Goal: Task Accomplishment & Management: Use online tool/utility

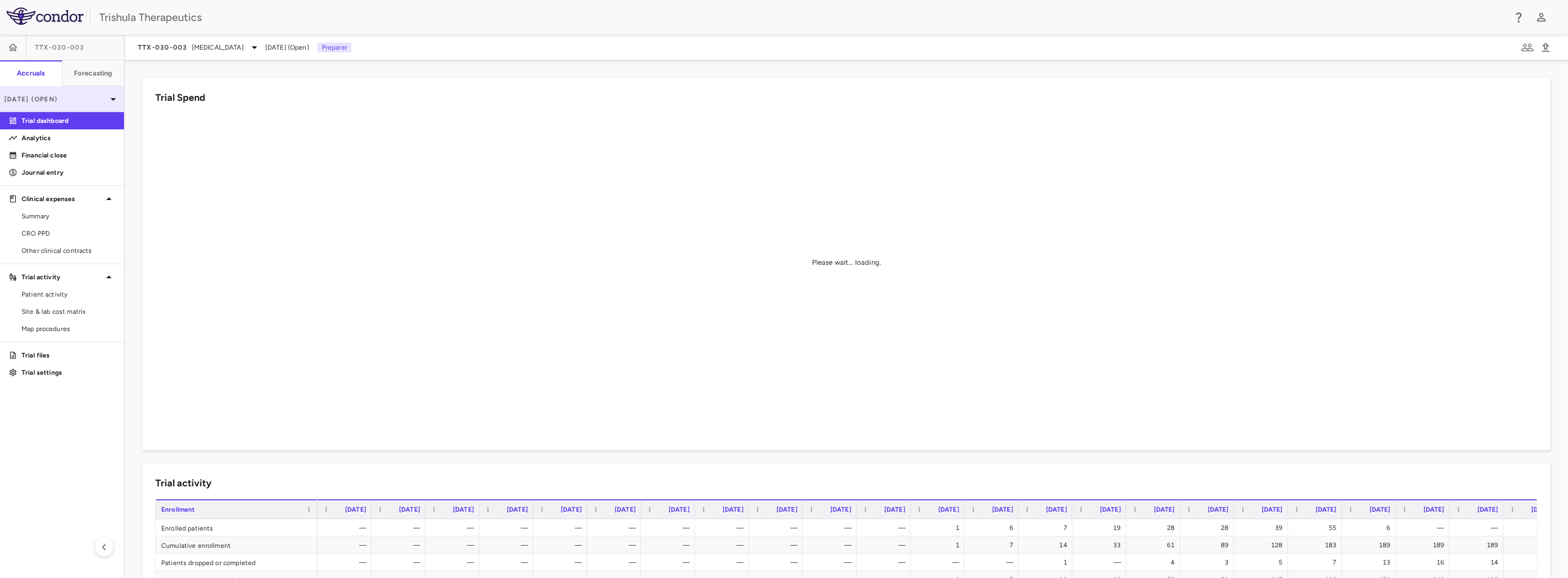
click at [77, 95] on p "[DATE] (Open)" at bounding box center [55, 98] width 102 height 9
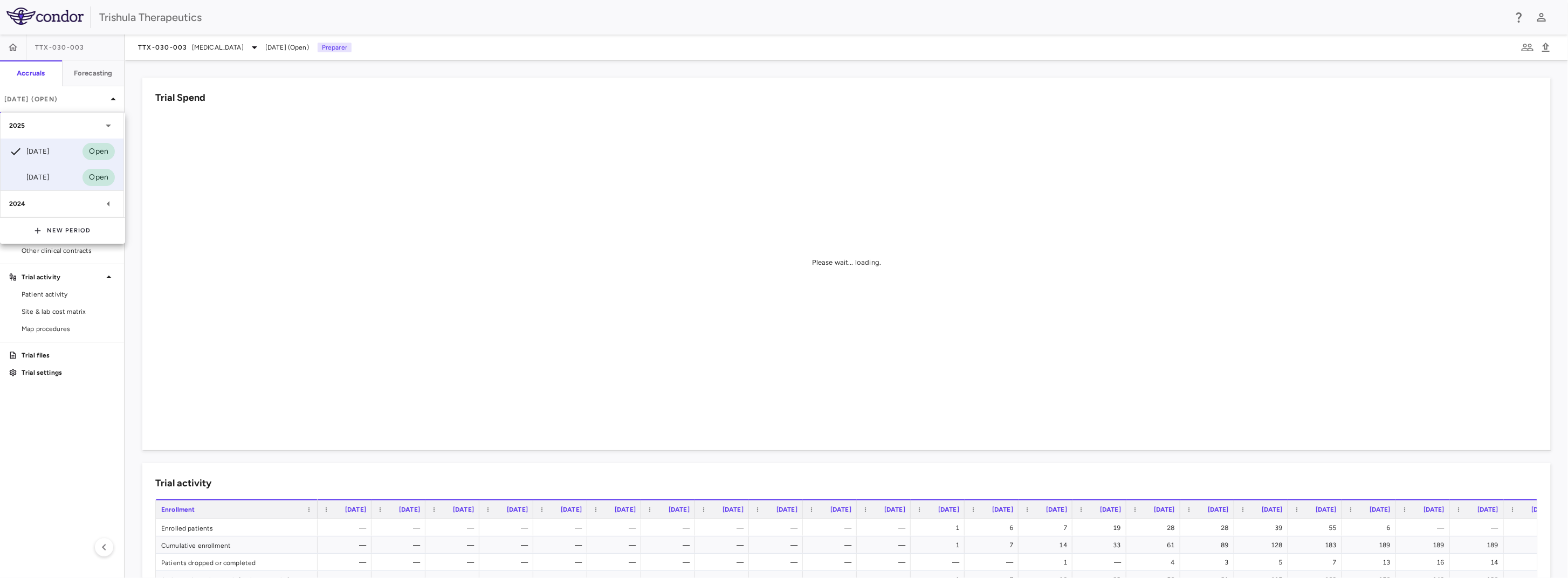
click at [44, 174] on div "[DATE]" at bounding box center [29, 178] width 40 height 13
click at [70, 160] on link "Financial close" at bounding box center [62, 155] width 124 height 16
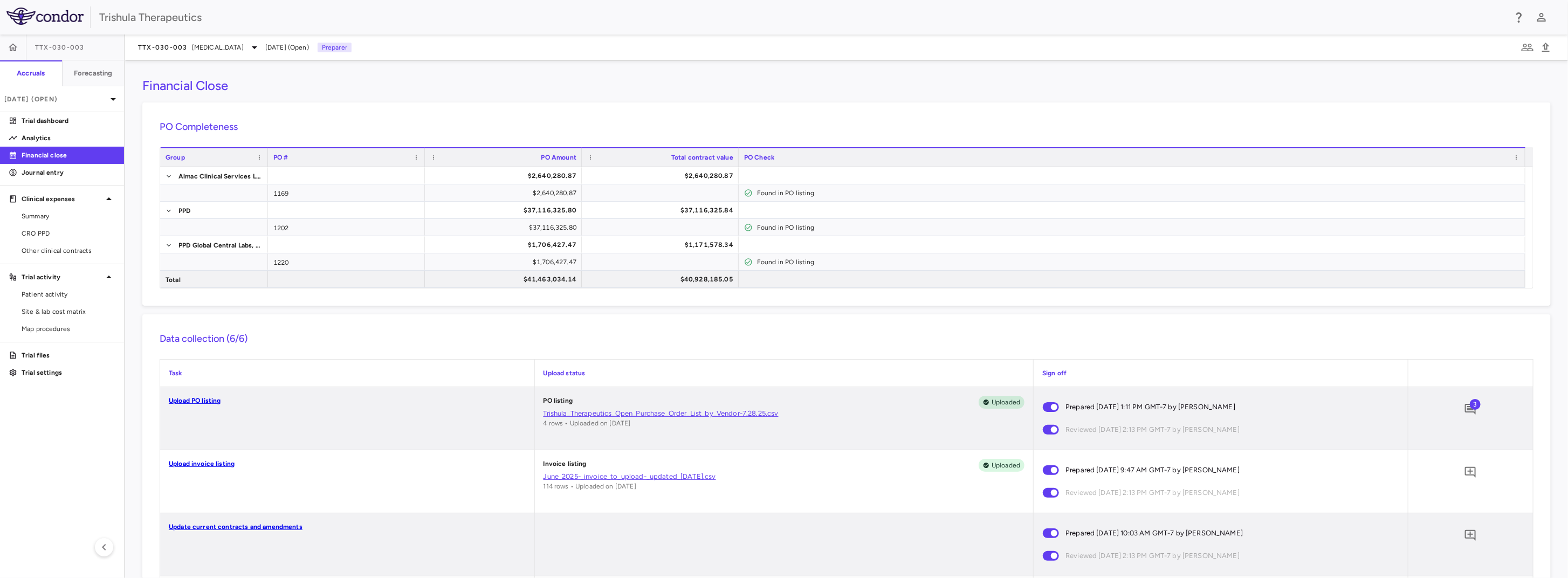
click at [109, 46] on div "TTX-030-003" at bounding box center [62, 47] width 124 height 26
click at [204, 464] on link "Upload invoice listing" at bounding box center [201, 464] width 65 height 7
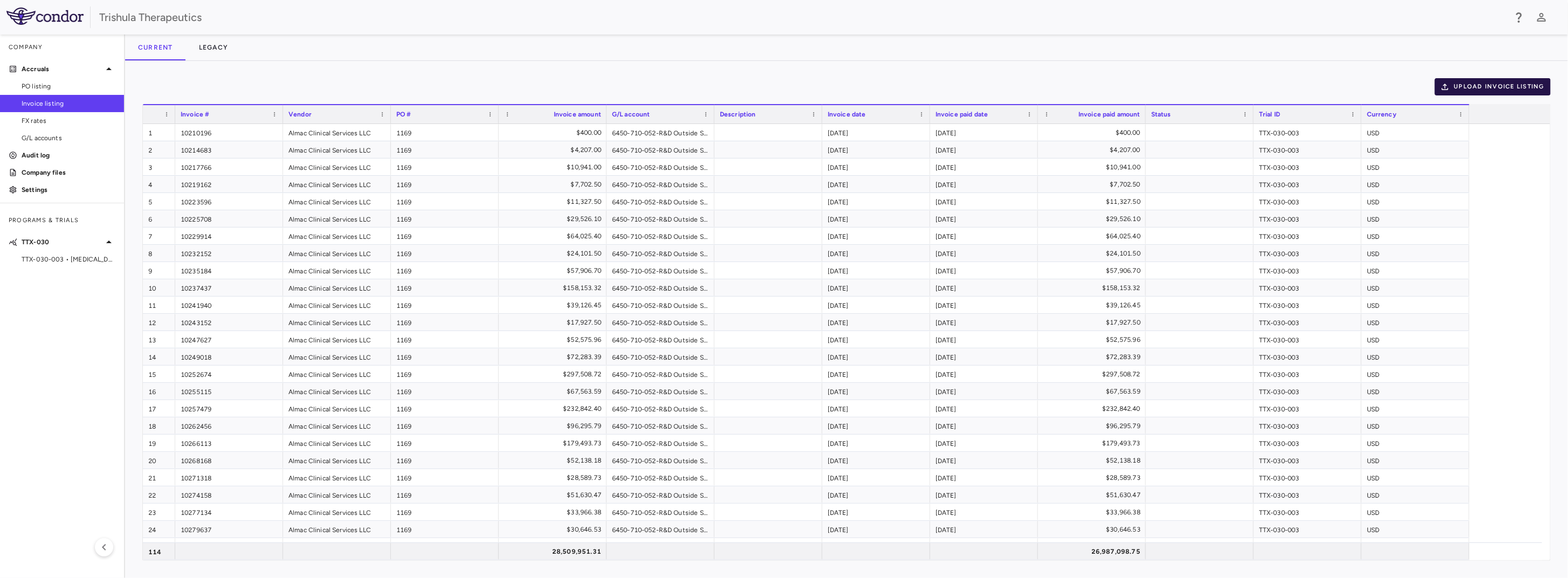
click at [1491, 81] on button "Upload invoice listing" at bounding box center [1493, 87] width 116 height 17
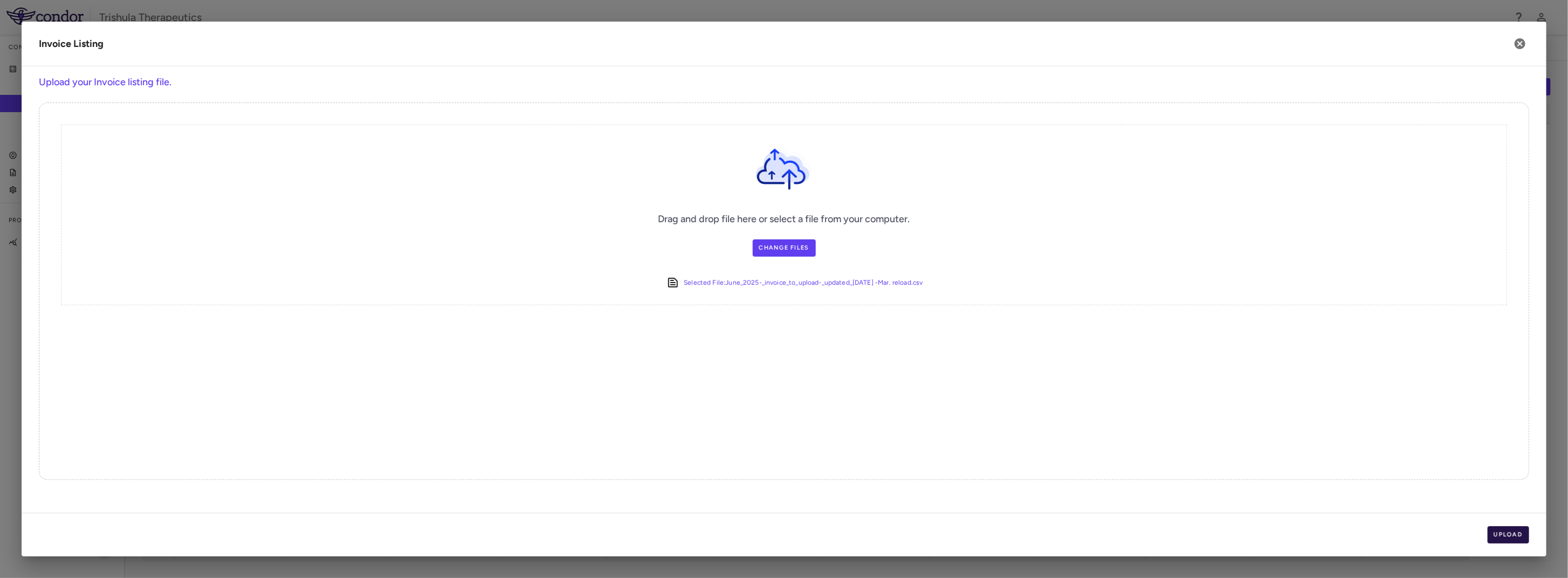
click at [1518, 531] on button "Upload" at bounding box center [1508, 535] width 42 height 17
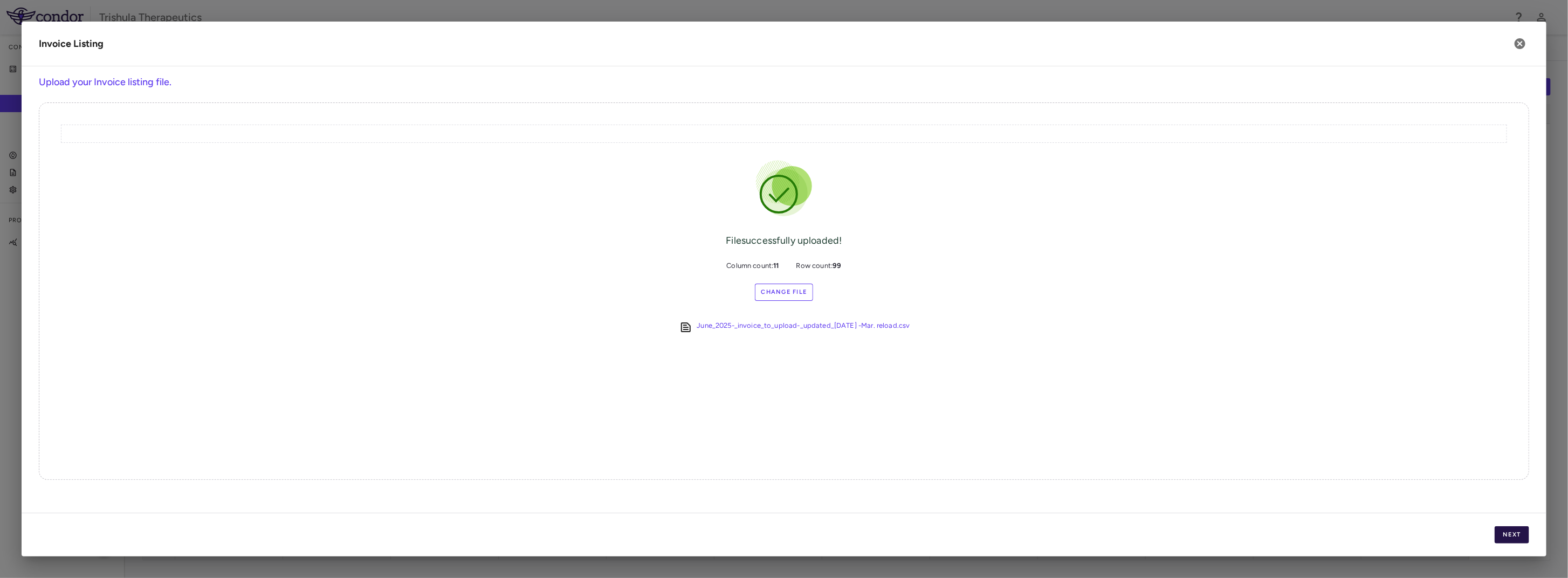
click at [1518, 536] on button "Next" at bounding box center [1512, 535] width 35 height 17
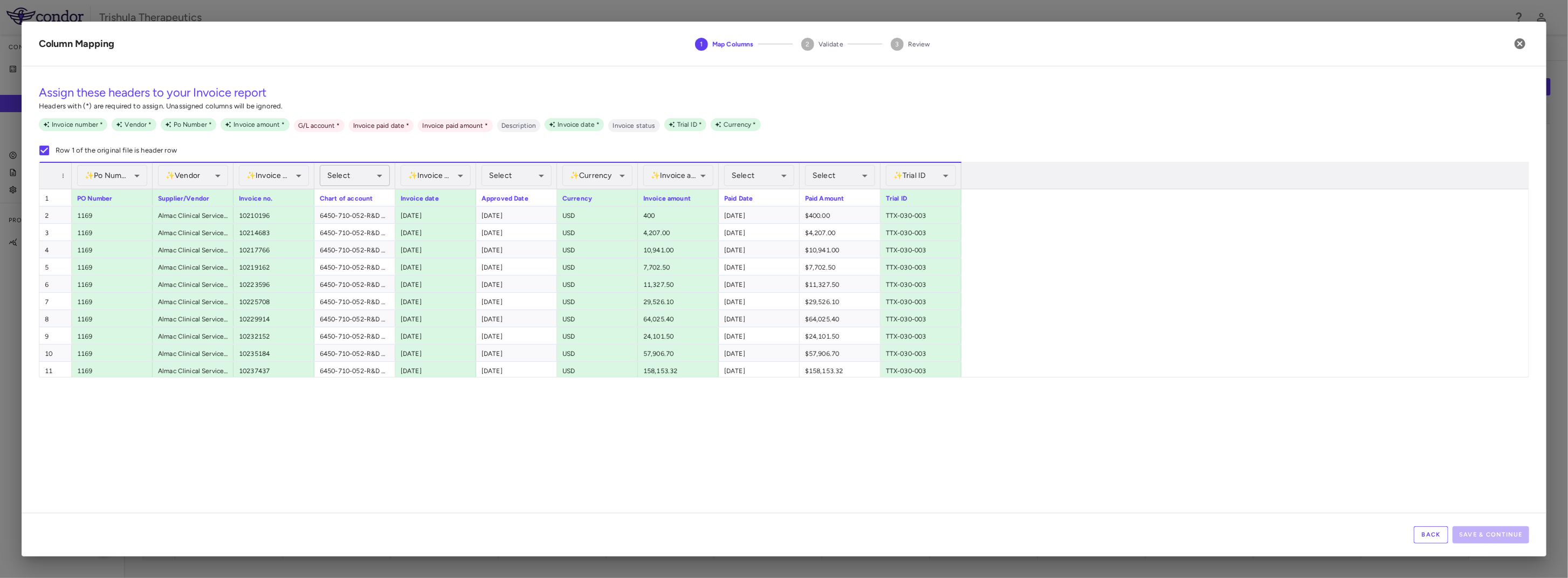
click at [350, 178] on body "Skip to sidebar Skip to main content Trishula Therapeutics Company Accruals PO …" at bounding box center [784, 289] width 1568 height 578
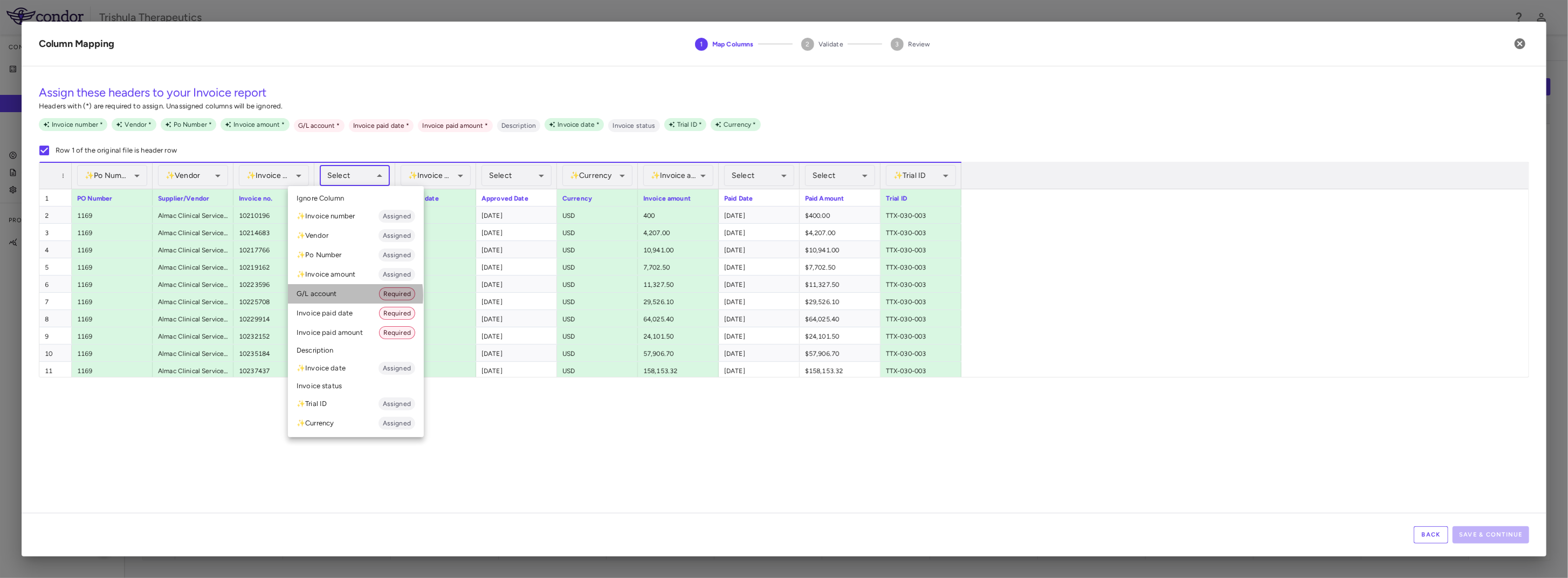
click at [345, 295] on li "G/L account Required" at bounding box center [355, 293] width 136 height 19
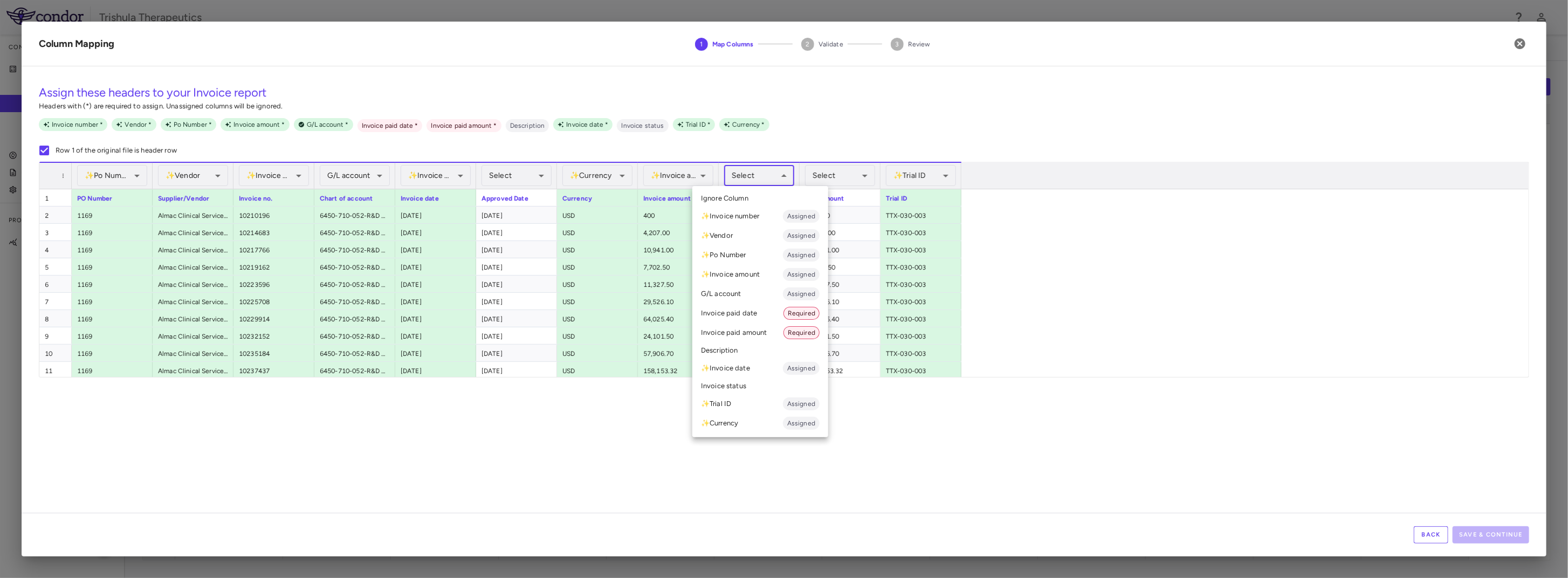
click at [758, 175] on body "Skip to sidebar Skip to main content Trishula Therapeutics Company Accruals PO …" at bounding box center [784, 289] width 1568 height 578
click at [743, 314] on li "Invoice paid date Required" at bounding box center [760, 313] width 136 height 19
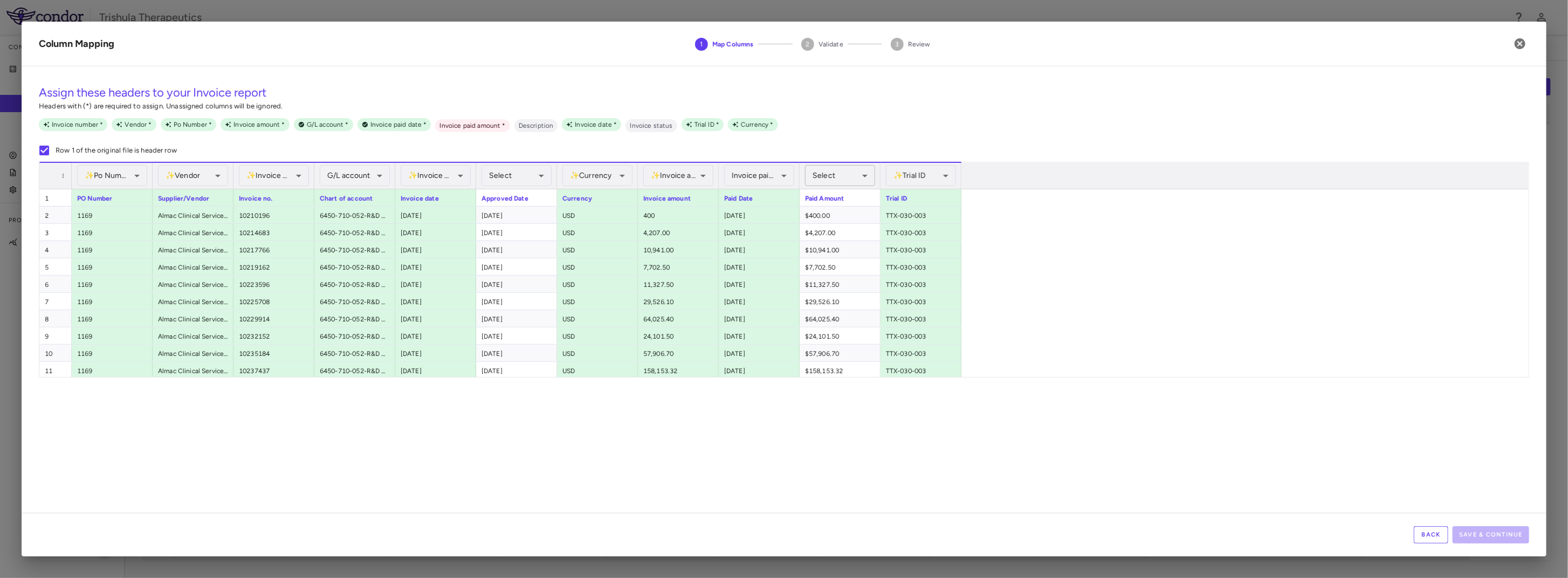
click at [854, 178] on body "Skip to sidebar Skip to main content Trishula Therapeutics Company Accruals PO …" at bounding box center [784, 289] width 1568 height 578
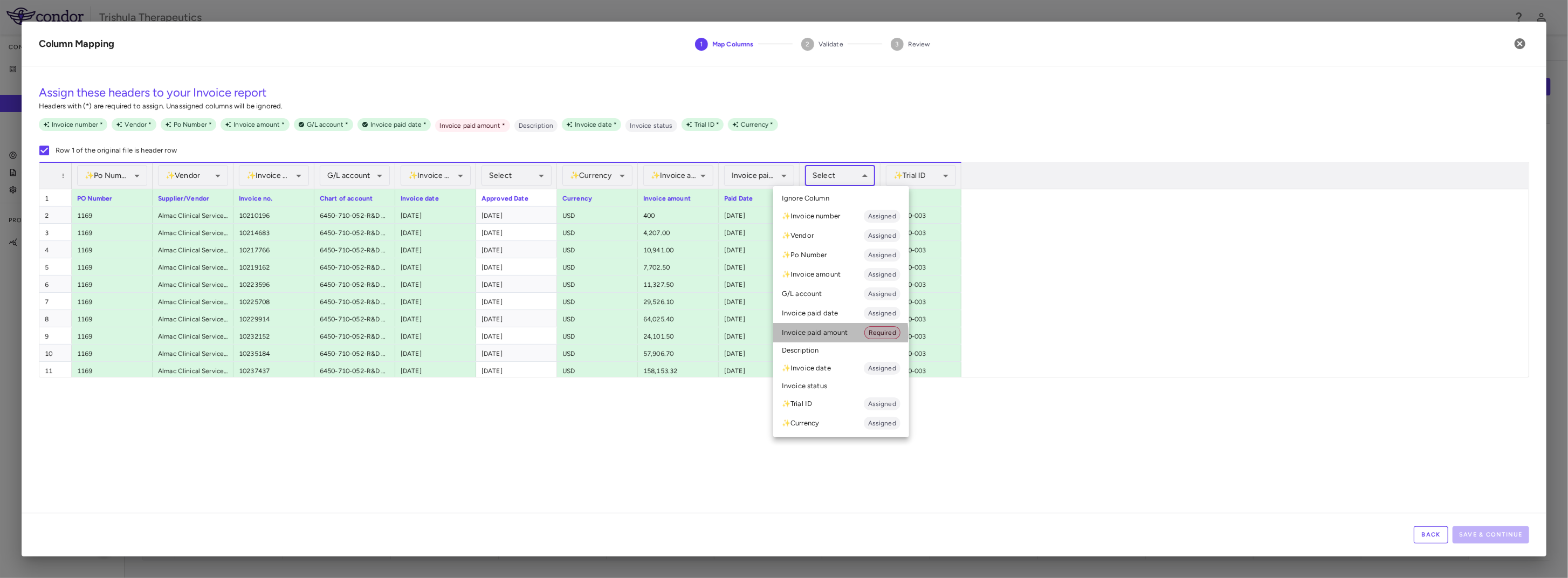
click at [830, 334] on li "Invoice paid amount Required" at bounding box center [840, 332] width 136 height 19
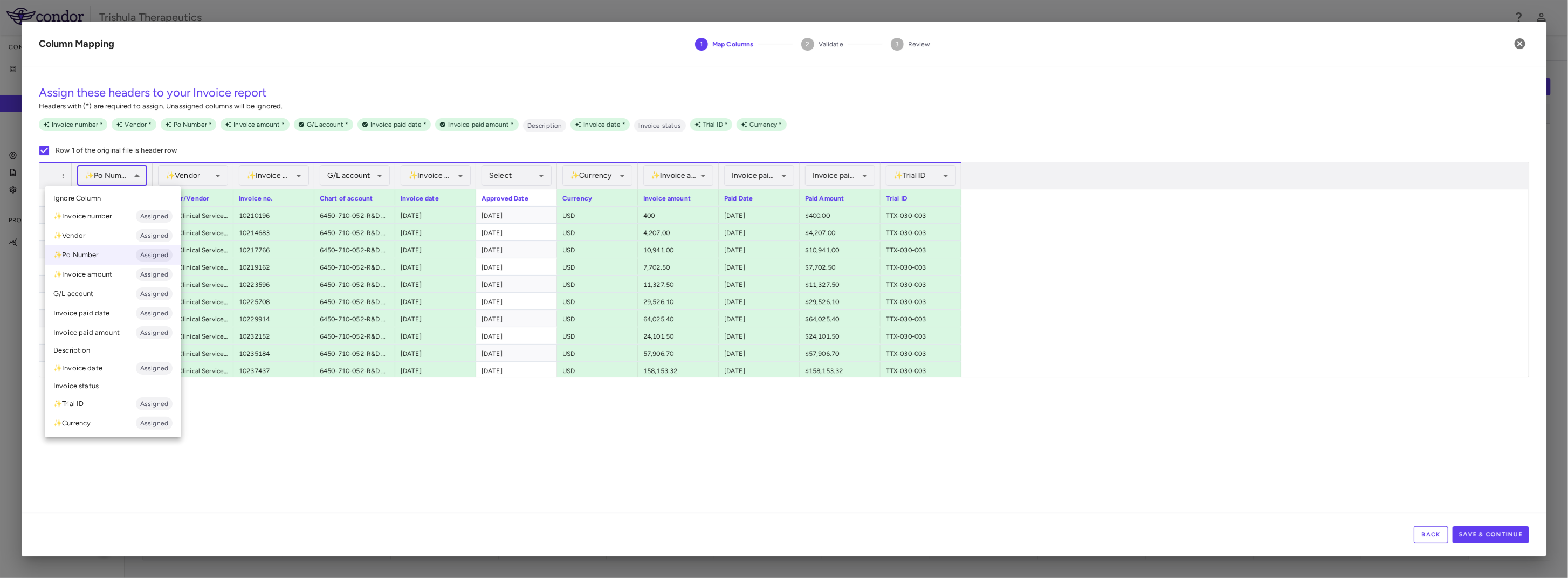
click at [118, 180] on body "Skip to sidebar Skip to main content Trishula Therapeutics Company Accruals PO …" at bounding box center [784, 289] width 1568 height 578
click at [261, 447] on div at bounding box center [784, 289] width 1568 height 578
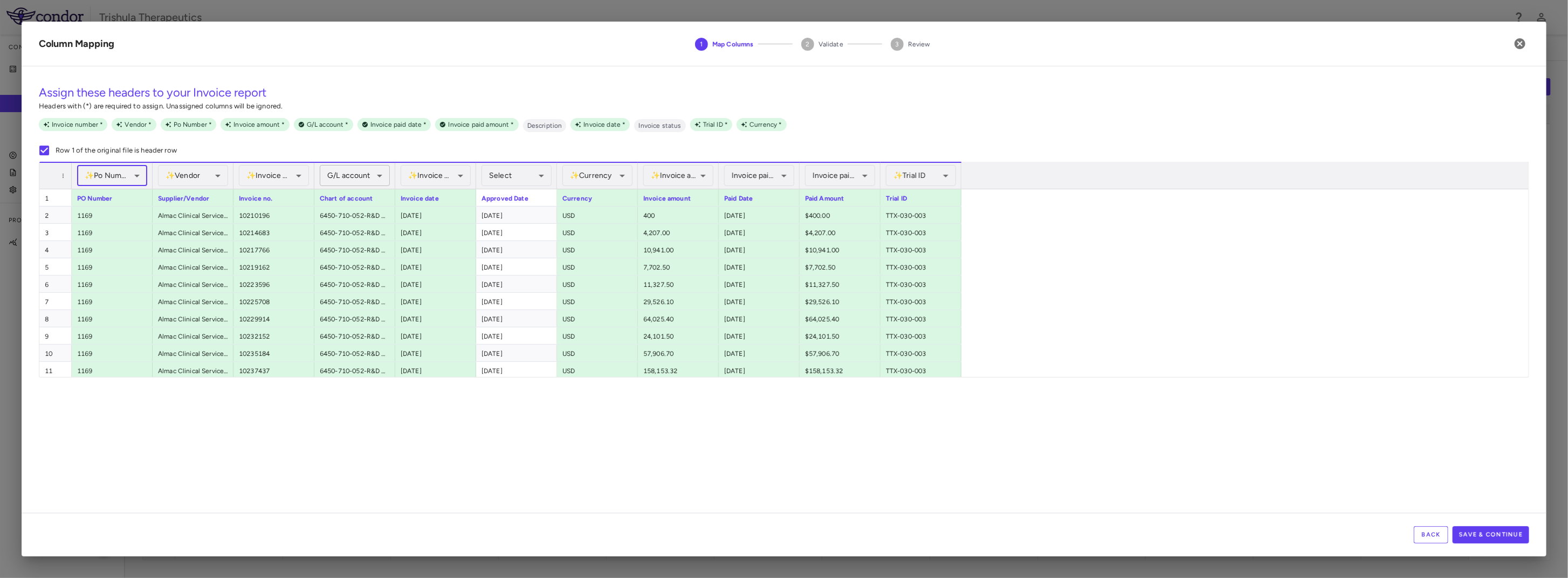
click at [354, 178] on body "Skip to sidebar Skip to main content Trishula Therapeutics Company Accruals PO …" at bounding box center [784, 289] width 1568 height 578
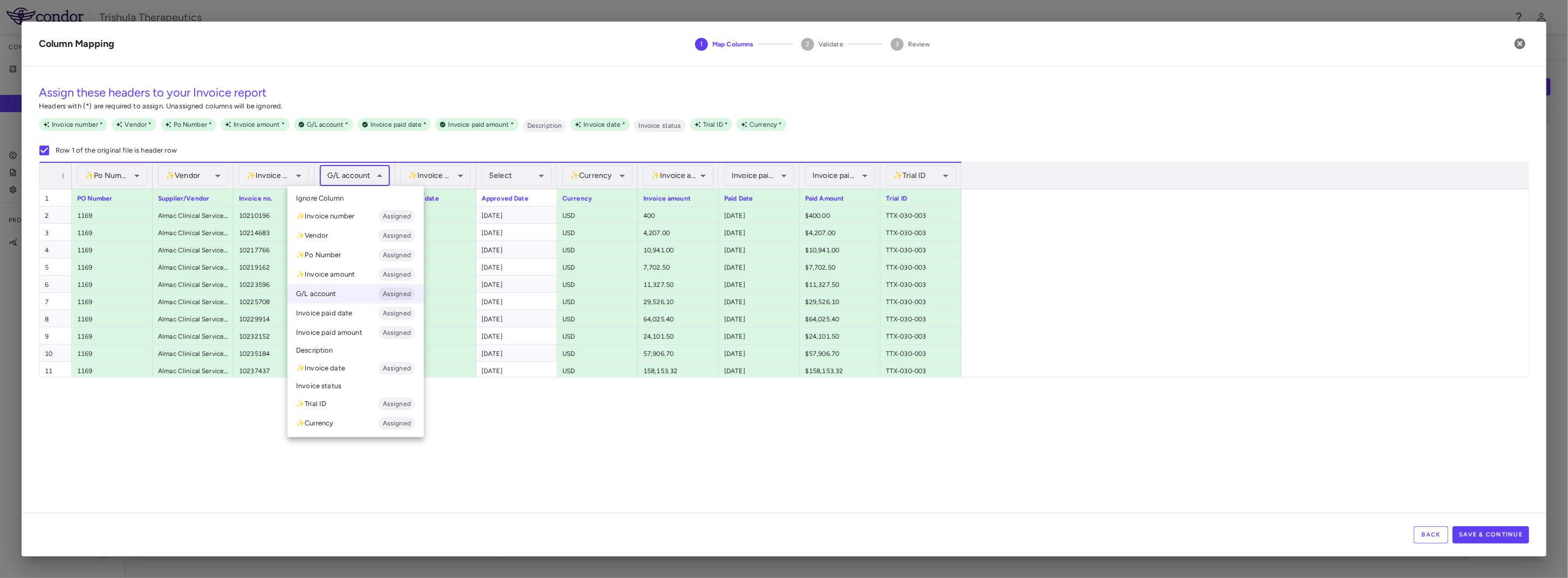
click at [689, 505] on div at bounding box center [784, 289] width 1568 height 578
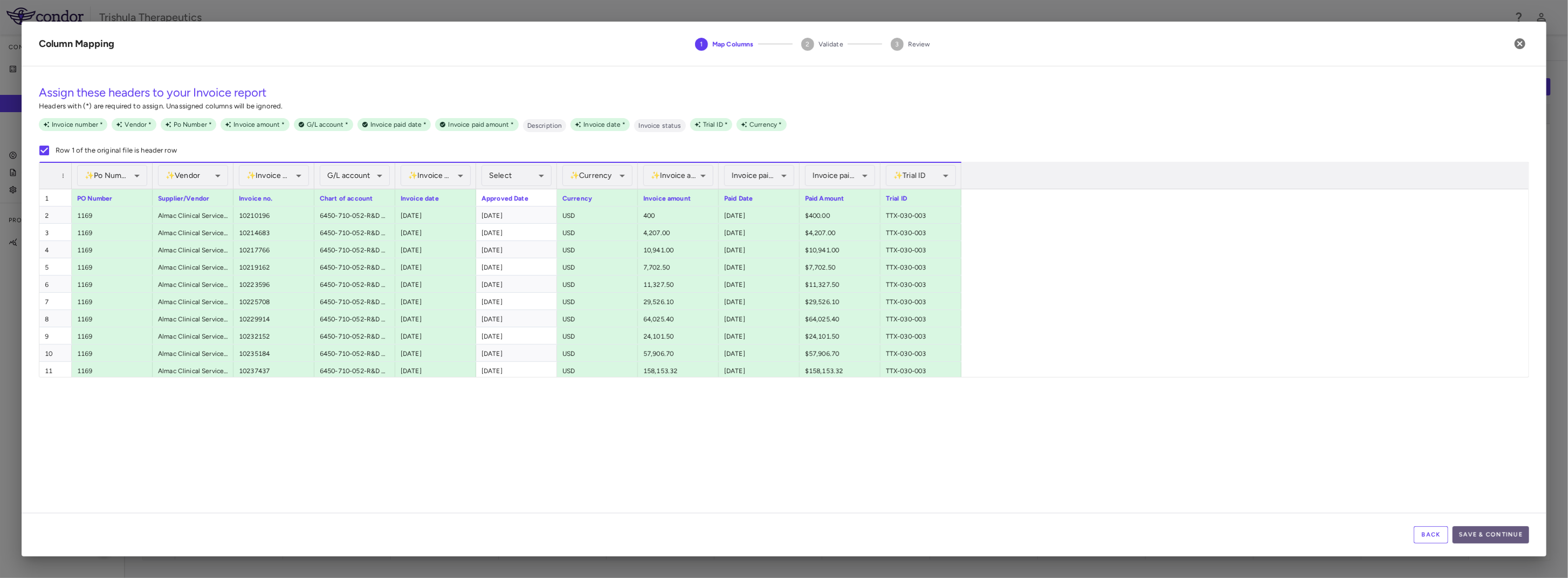
click at [1499, 533] on button "Save & Continue" at bounding box center [1490, 535] width 76 height 17
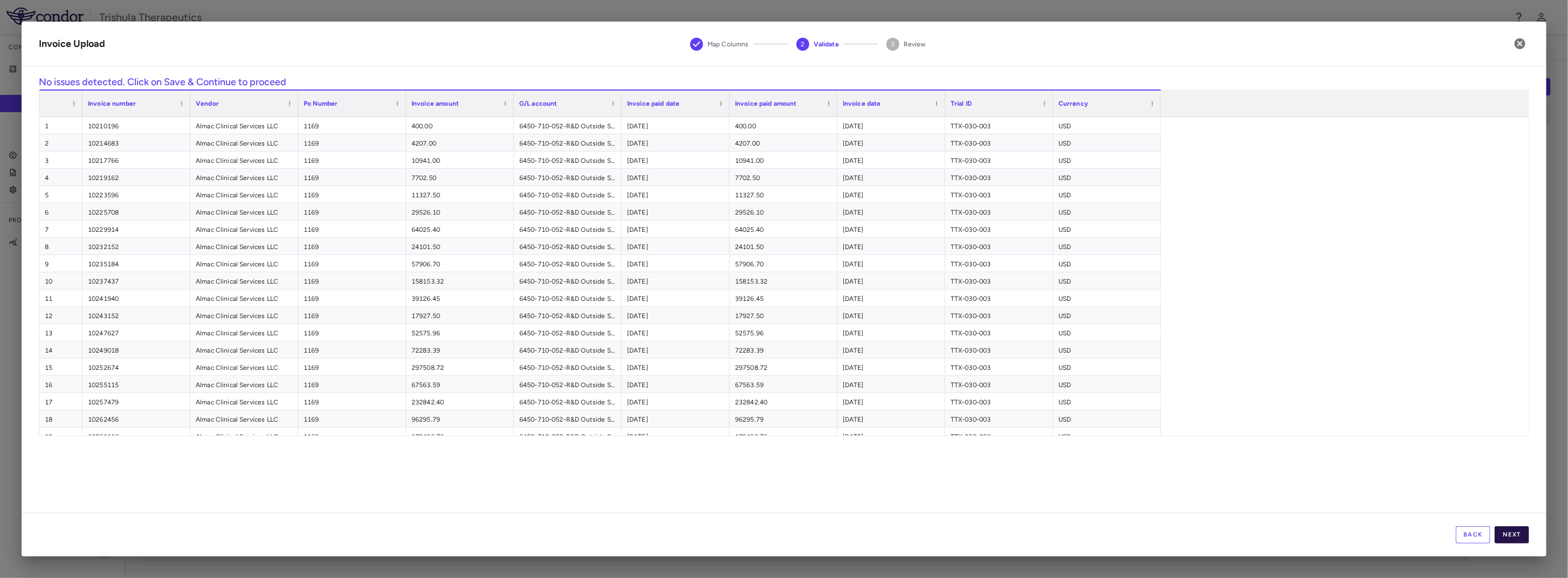
click at [1516, 531] on button "Next" at bounding box center [1512, 535] width 35 height 17
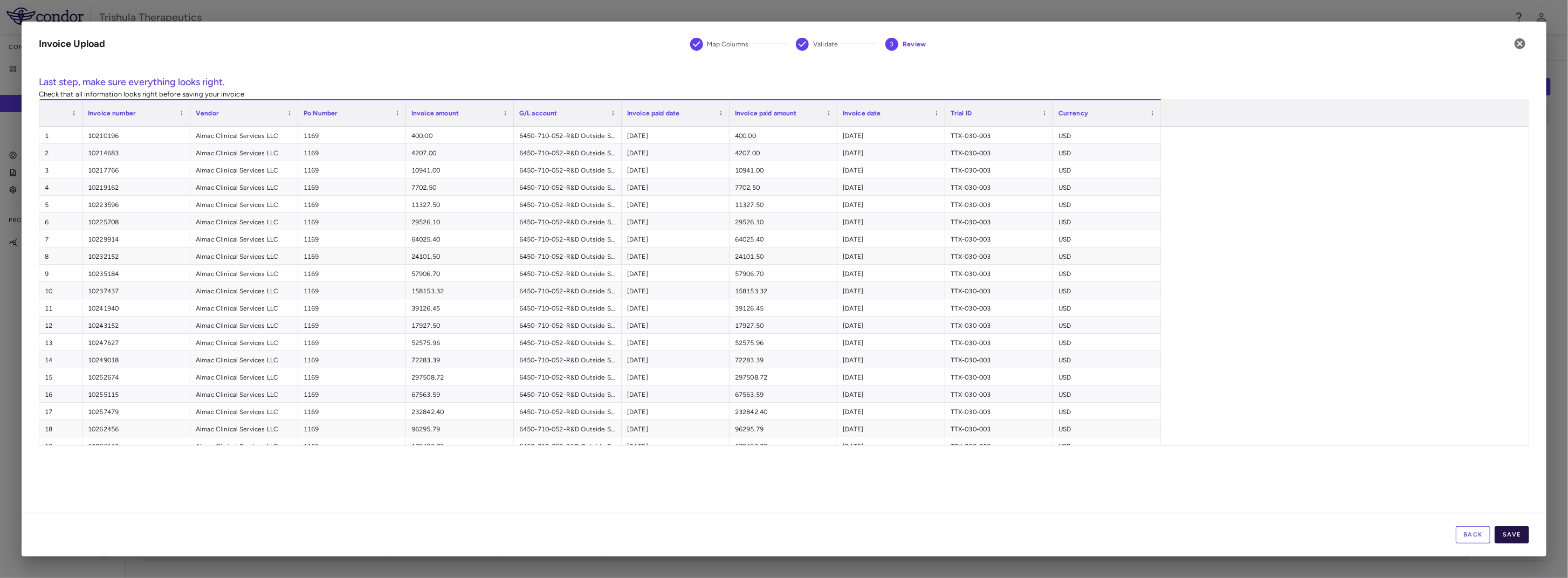
click at [1516, 536] on button "Save" at bounding box center [1512, 535] width 35 height 17
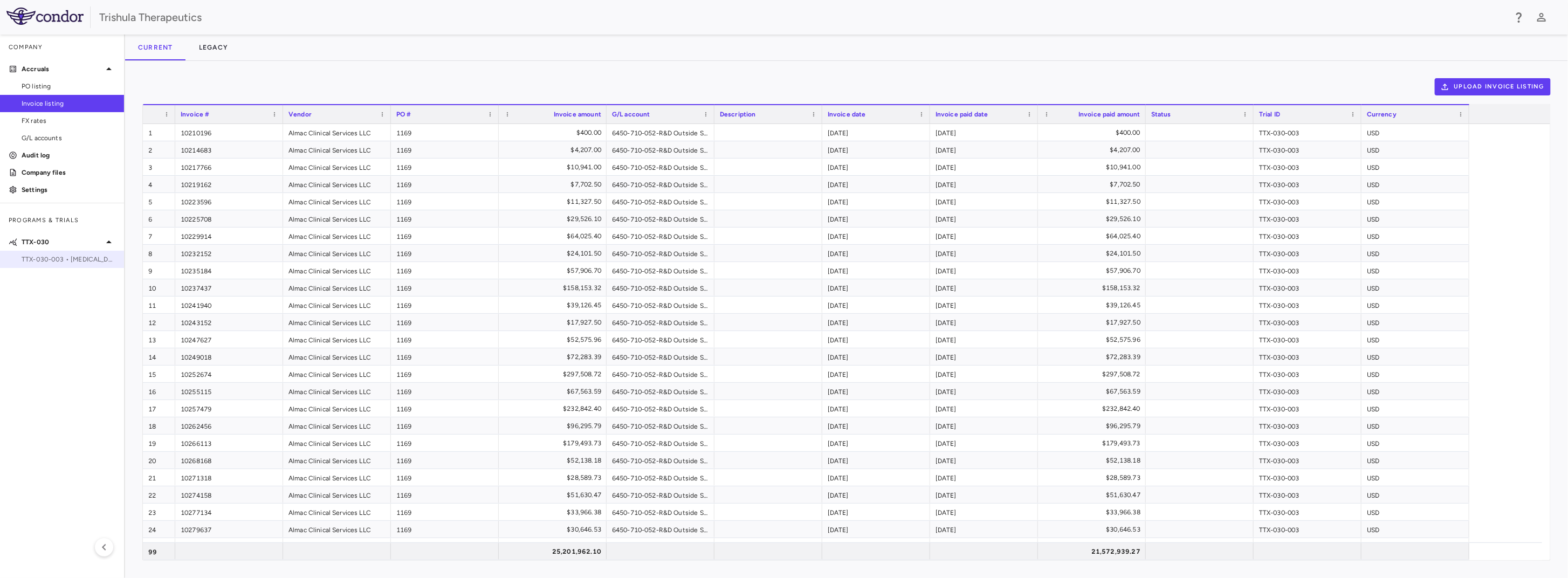
click at [46, 256] on span "TTX-030-003 • [MEDICAL_DATA]" at bounding box center [68, 259] width 93 height 9
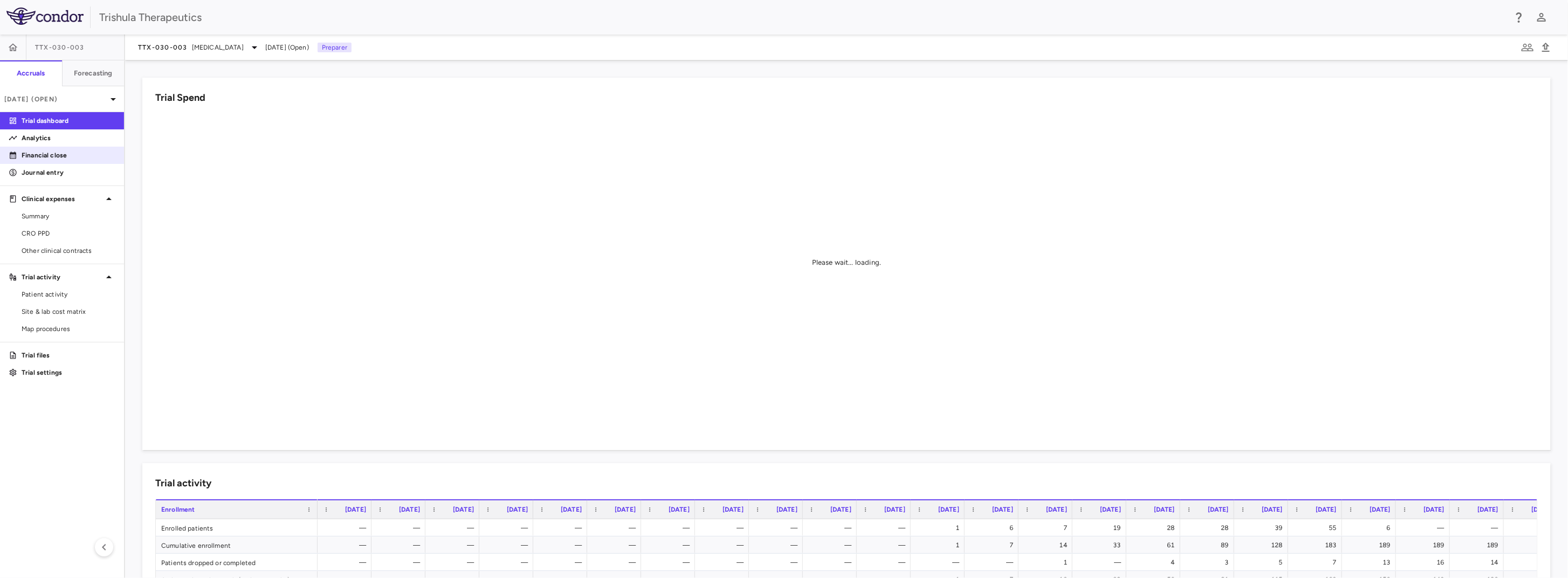
click at [59, 152] on p "Financial close" at bounding box center [68, 155] width 93 height 9
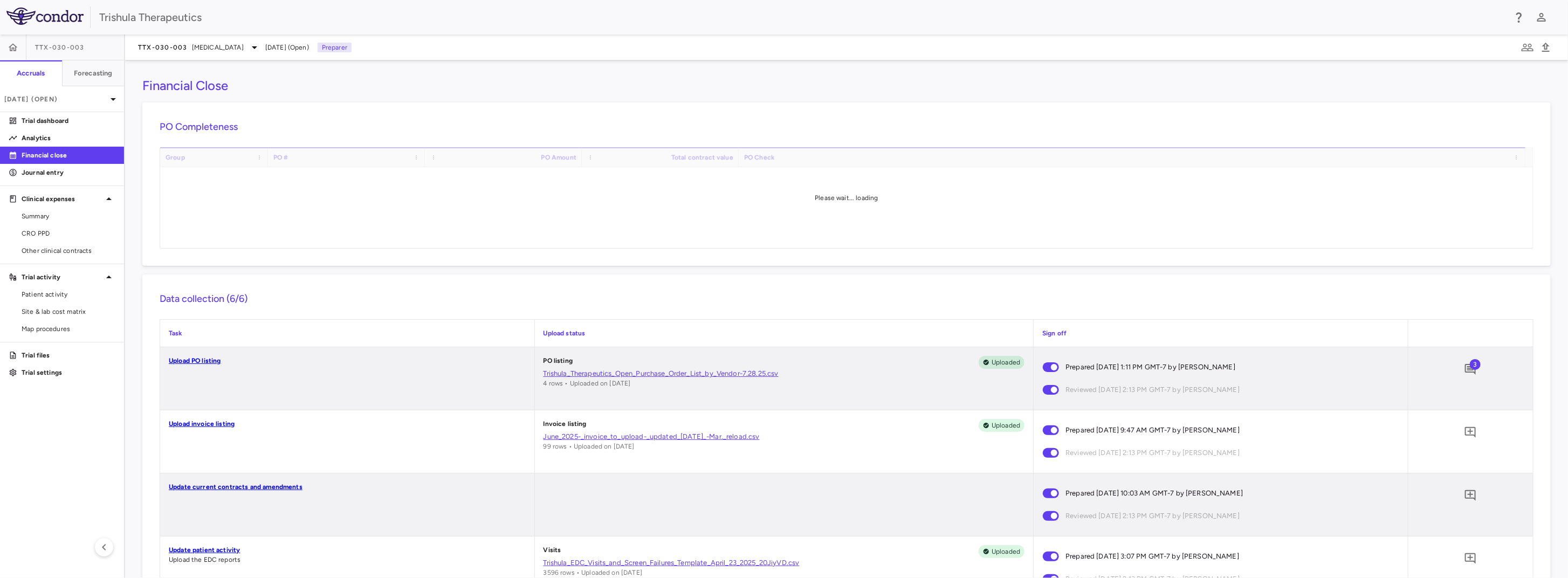
click at [216, 426] on link "Upload invoice listing" at bounding box center [201, 423] width 65 height 7
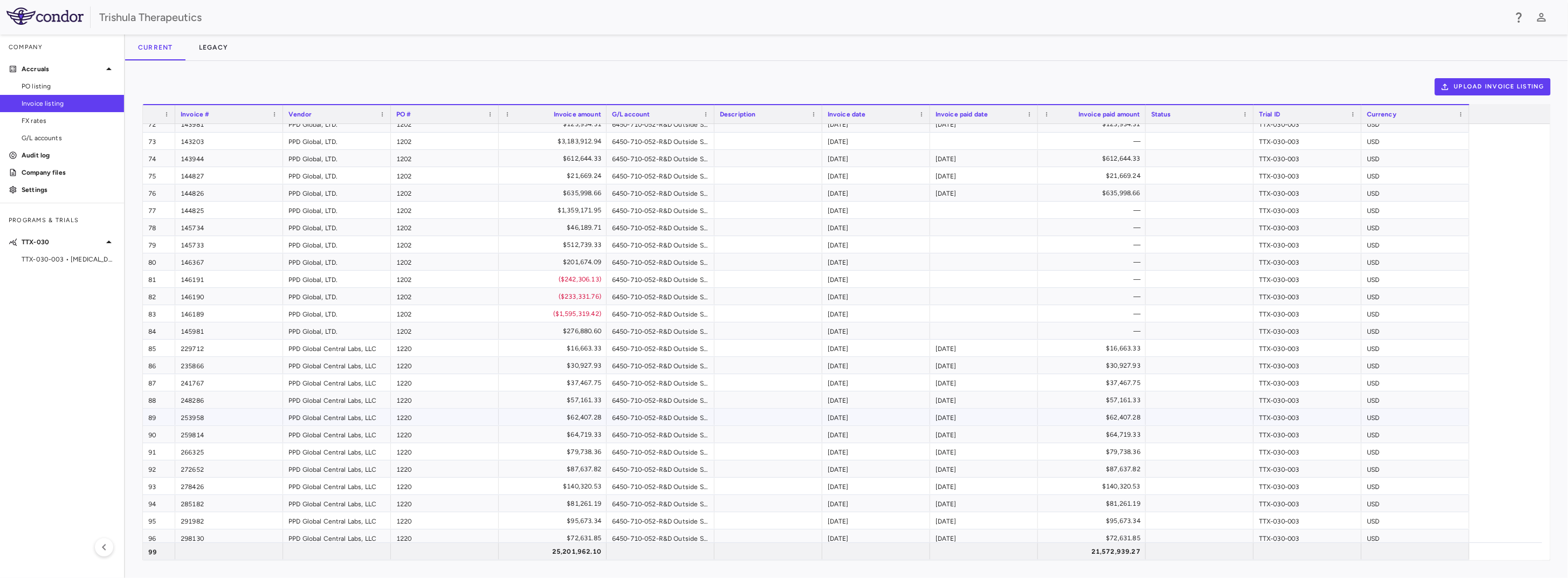
scroll to position [1271, 0]
click at [107, 65] on icon at bounding box center [109, 69] width 13 height 13
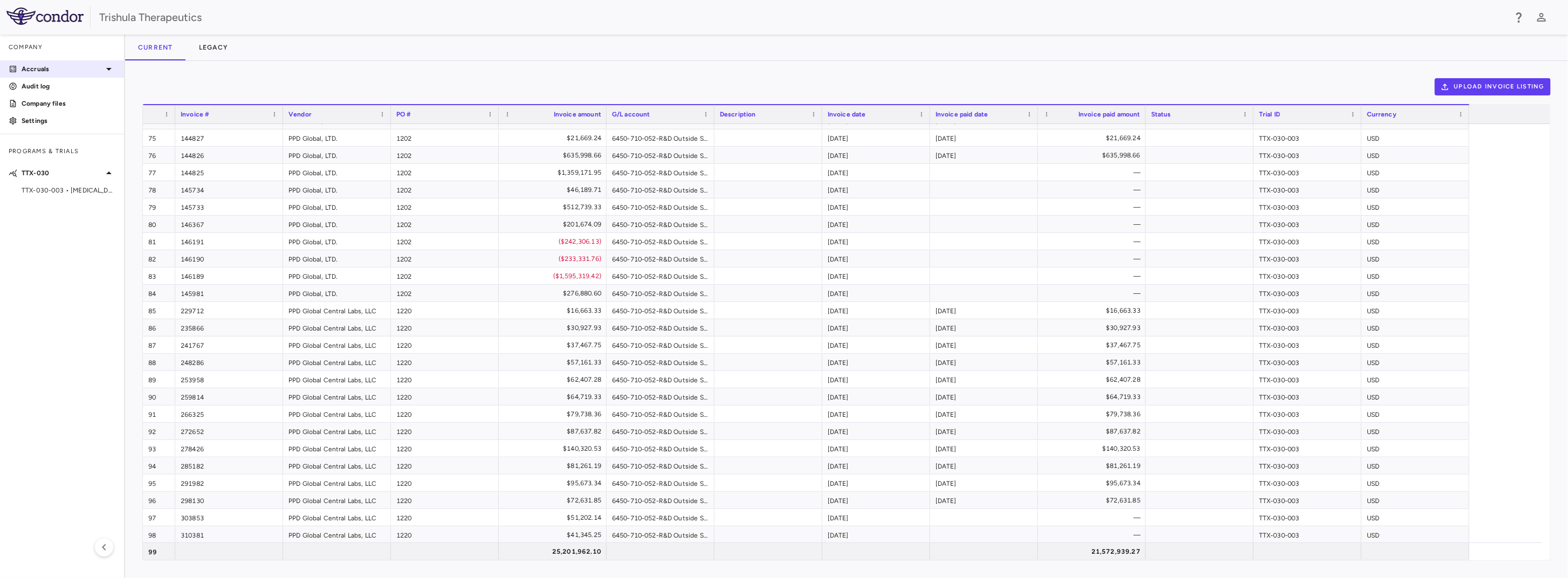
click at [107, 65] on icon at bounding box center [109, 69] width 13 height 13
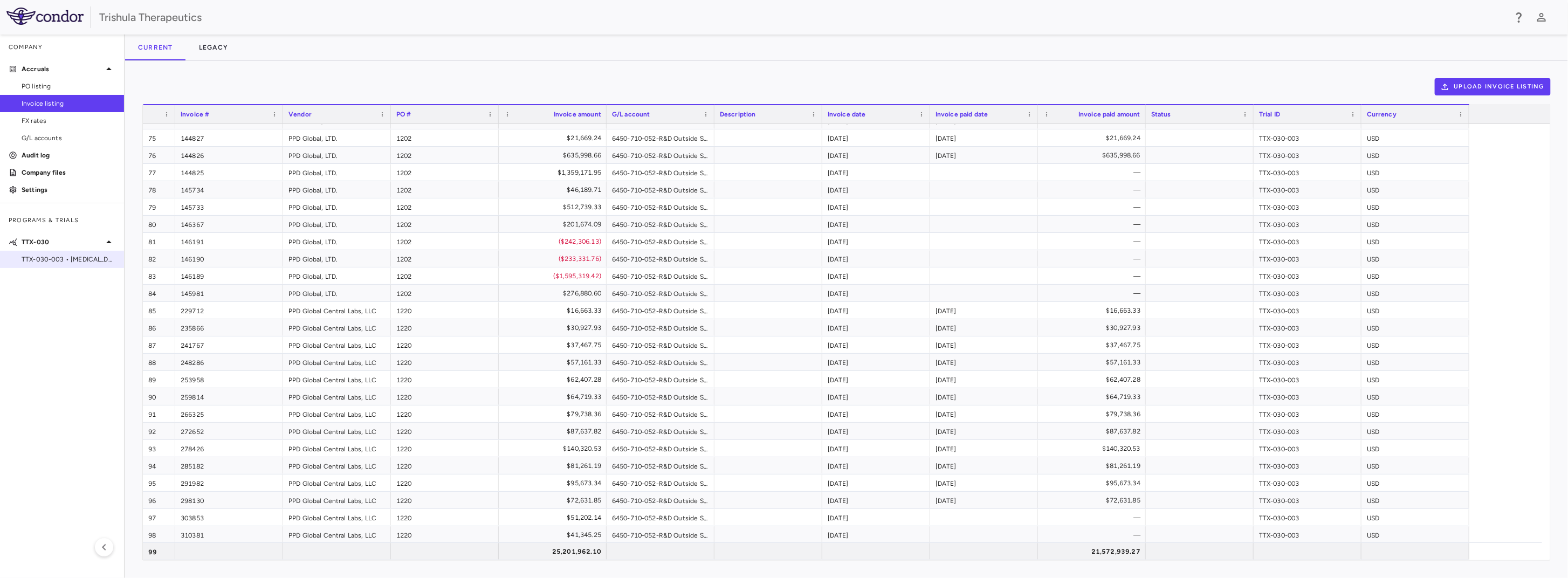
click at [83, 259] on span "TTX-030-003 • [MEDICAL_DATA]" at bounding box center [68, 259] width 93 height 9
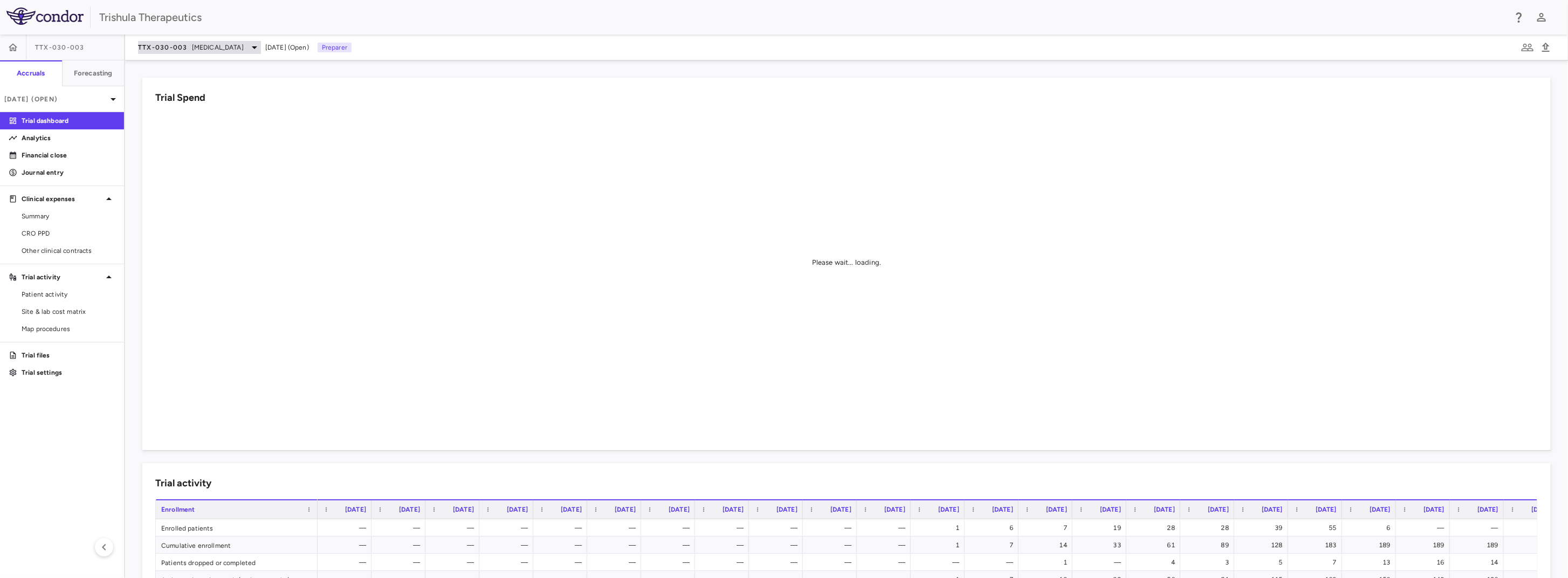
click at [257, 50] on icon at bounding box center [255, 47] width 13 height 13
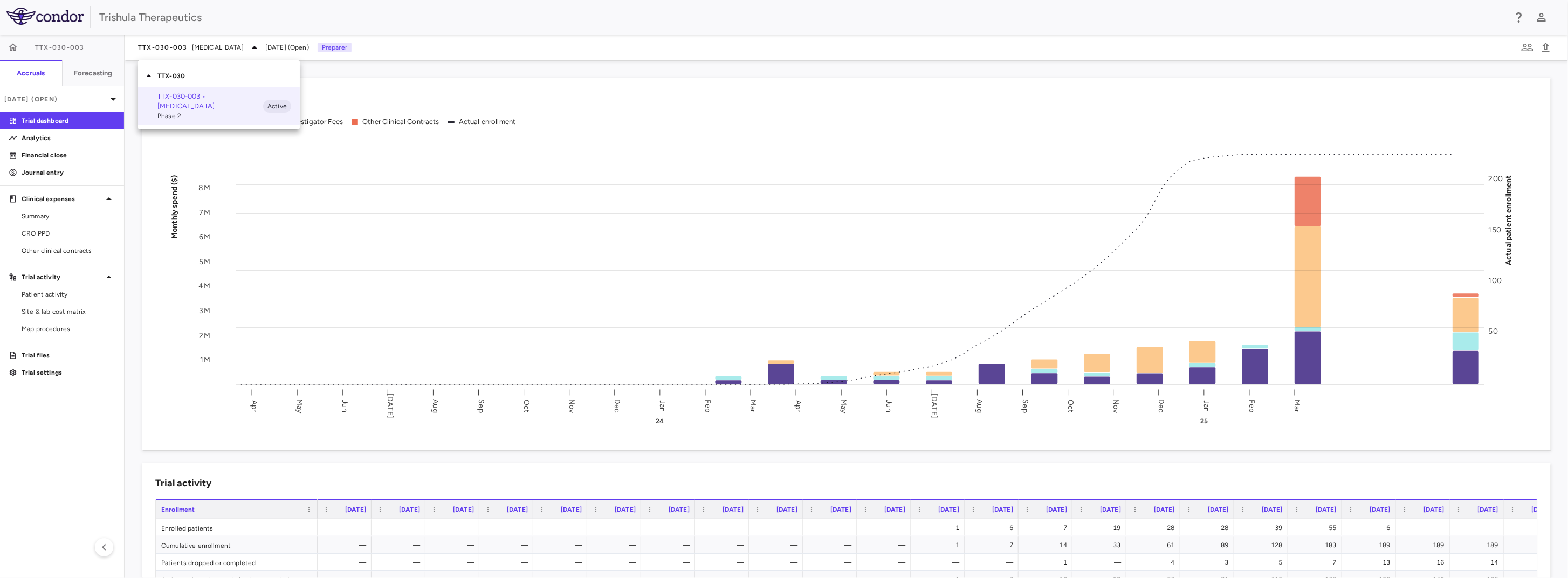
click at [73, 93] on div at bounding box center [784, 289] width 1568 height 578
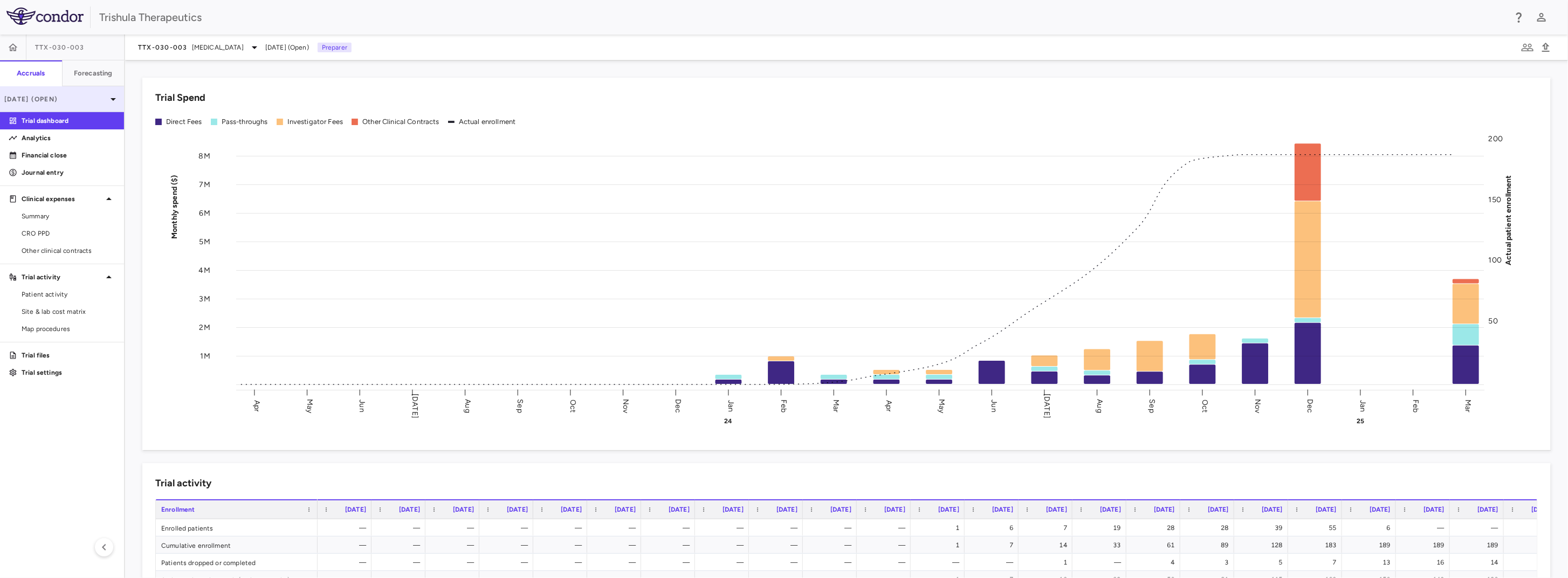
click at [109, 98] on icon at bounding box center [113, 99] width 13 height 13
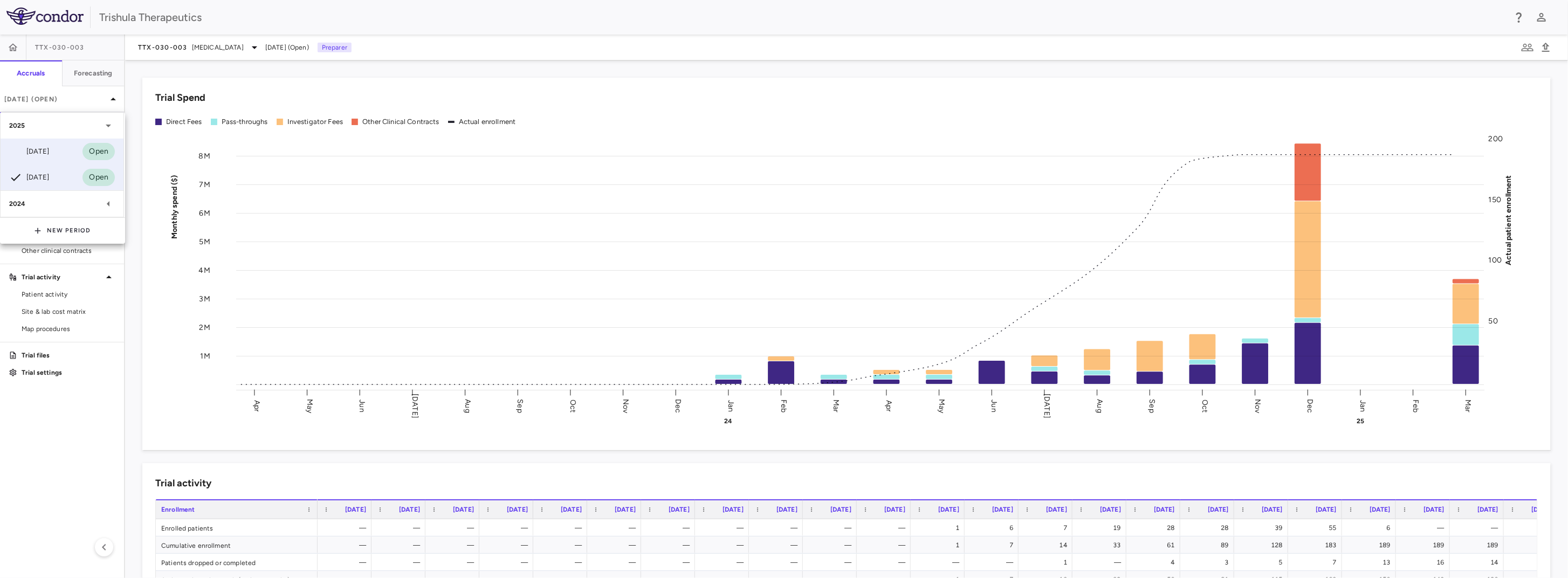
click at [58, 153] on div "Jun 2025 Open" at bounding box center [62, 152] width 123 height 26
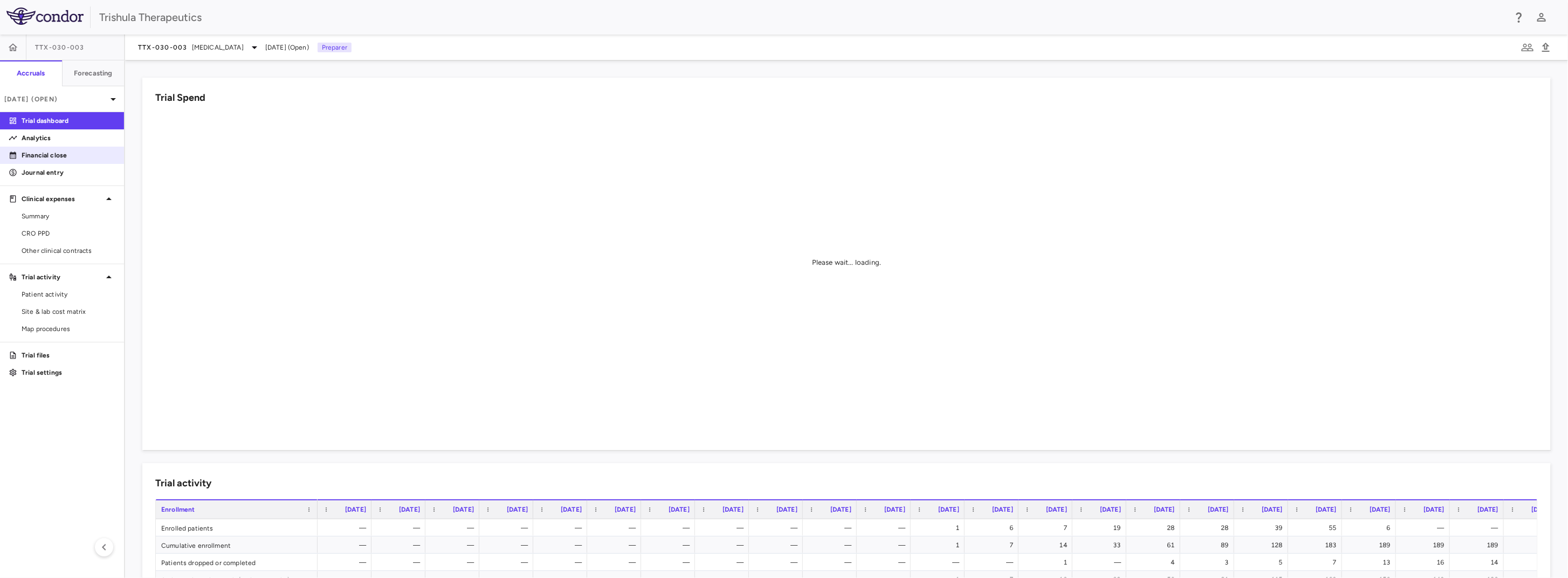
click at [72, 158] on p "Financial close" at bounding box center [68, 155] width 93 height 9
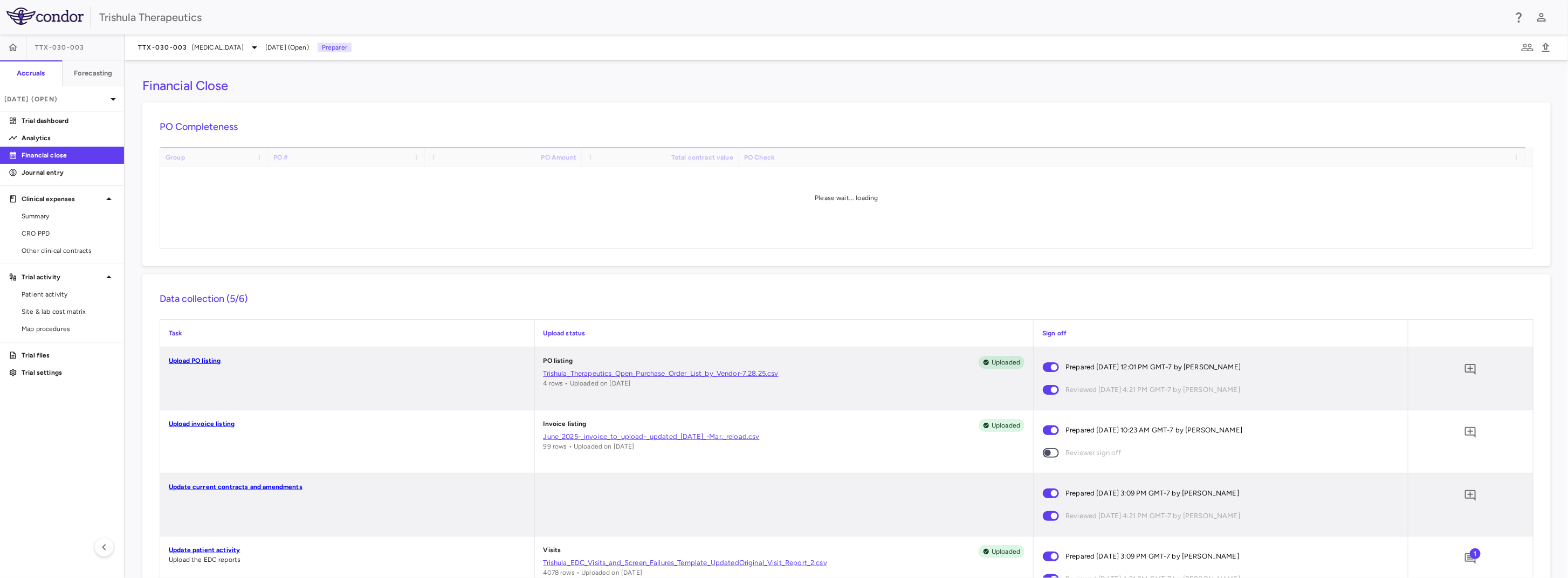
click at [217, 423] on link "Upload invoice listing" at bounding box center [201, 423] width 65 height 7
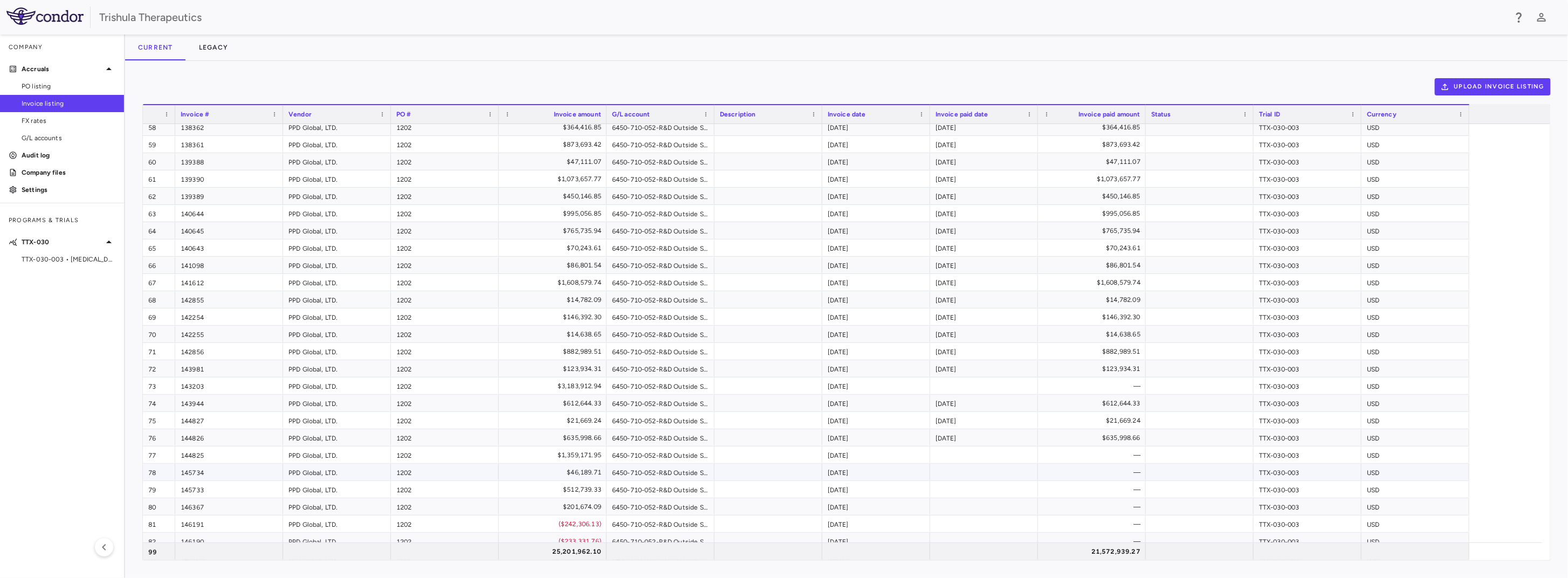
scroll to position [948, 0]
